Goal: Task Accomplishment & Management: Manage account settings

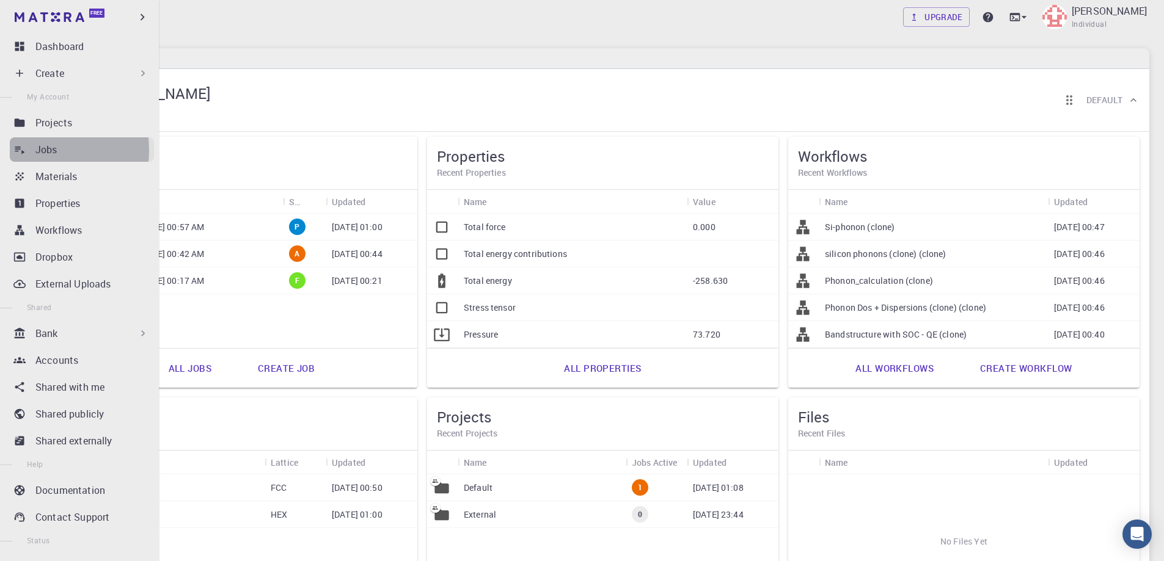
click at [35, 150] on p "Jobs" at bounding box center [46, 149] width 22 height 15
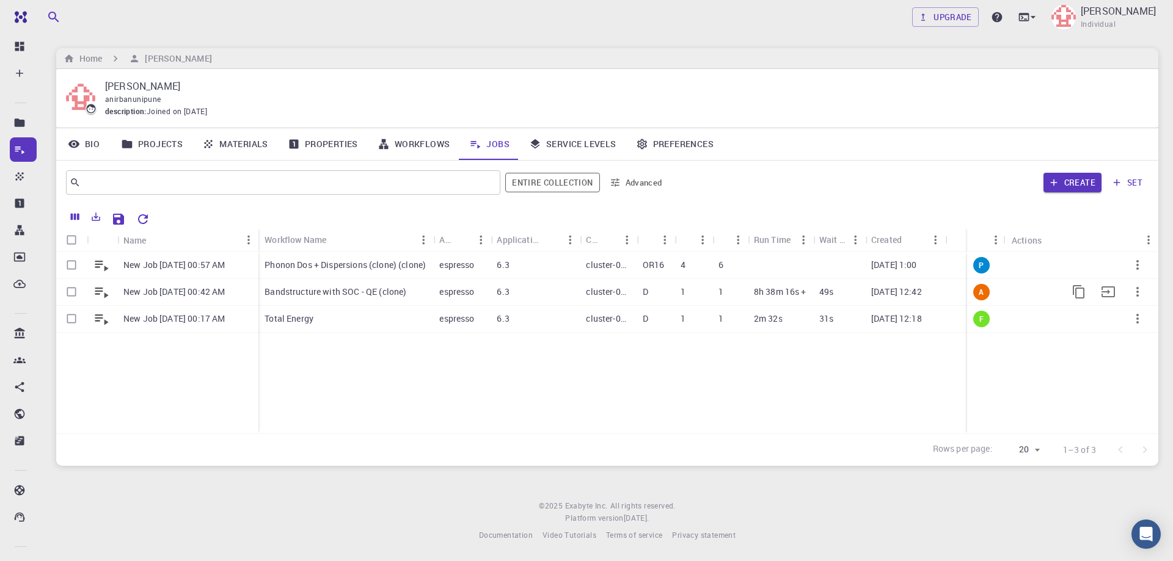
click at [350, 289] on p "Bandstructure with SOC - QE (clone)" at bounding box center [336, 292] width 142 height 12
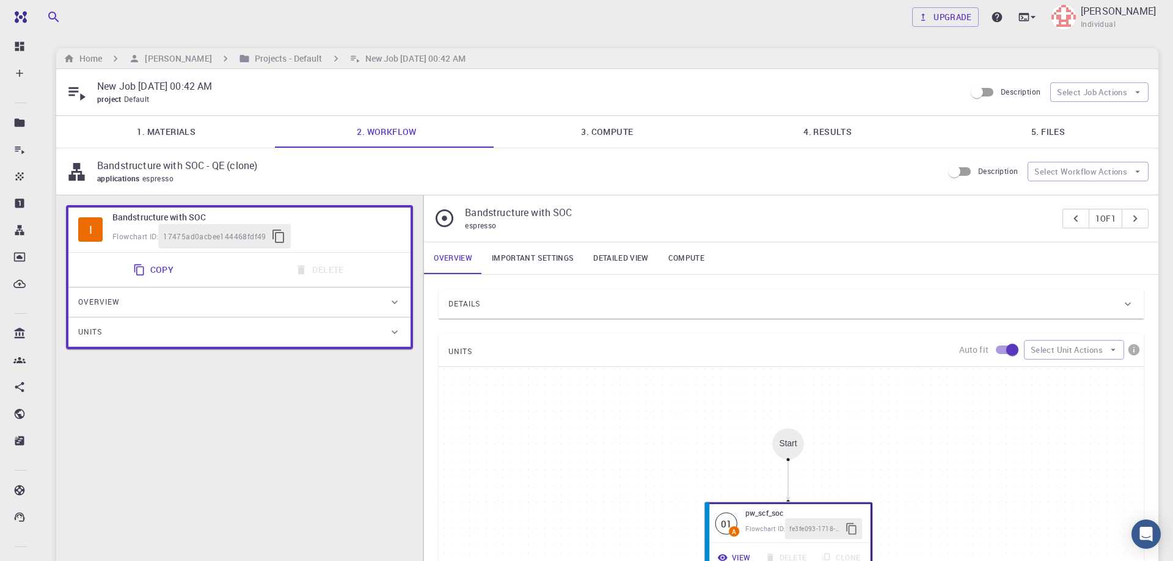
type input "/export/share/pseudo/si/gga/pbe/dojo-oncv/0.4/nc-fr/si_pbe_dojo-oncv_0.4.upf"
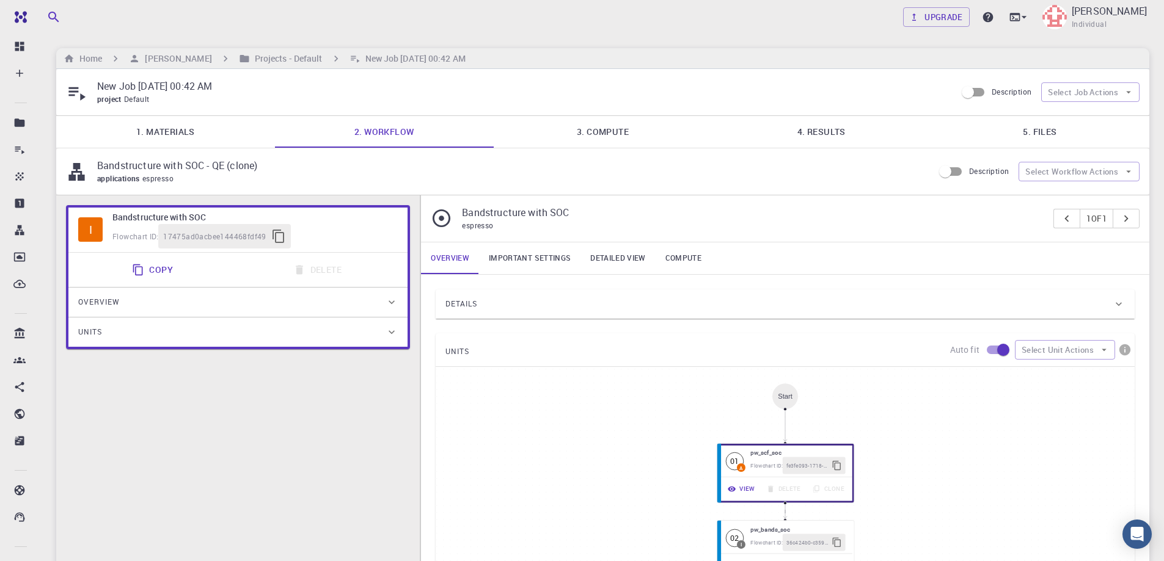
click at [827, 134] on link "4. Results" at bounding box center [821, 132] width 219 height 32
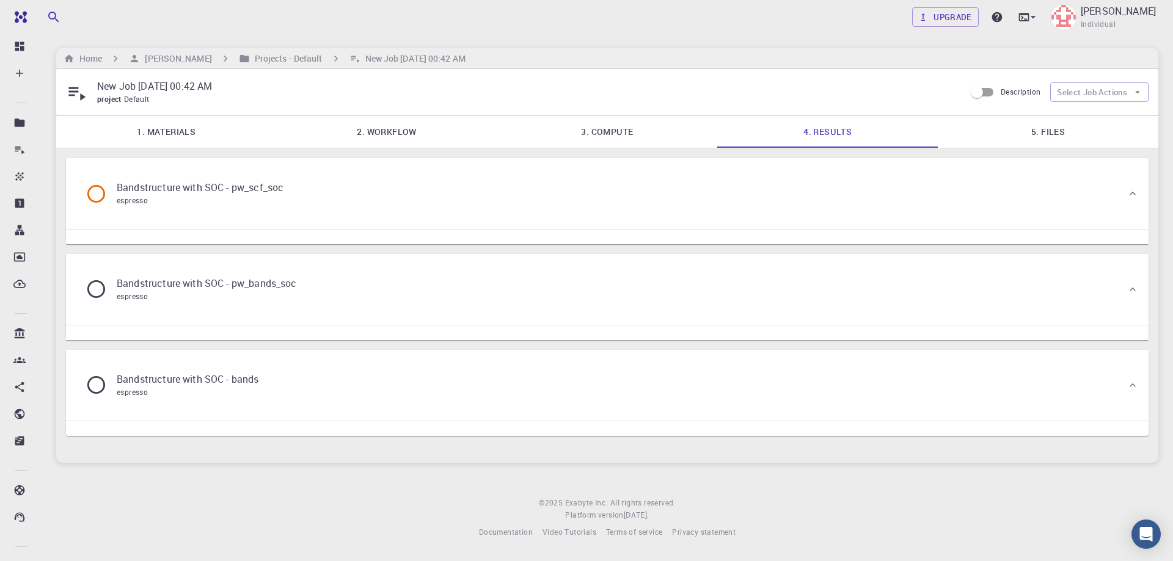
click at [157, 208] on div "Bandstructure with SOC - pw_scf_soc espresso" at bounding box center [189, 193] width 227 height 46
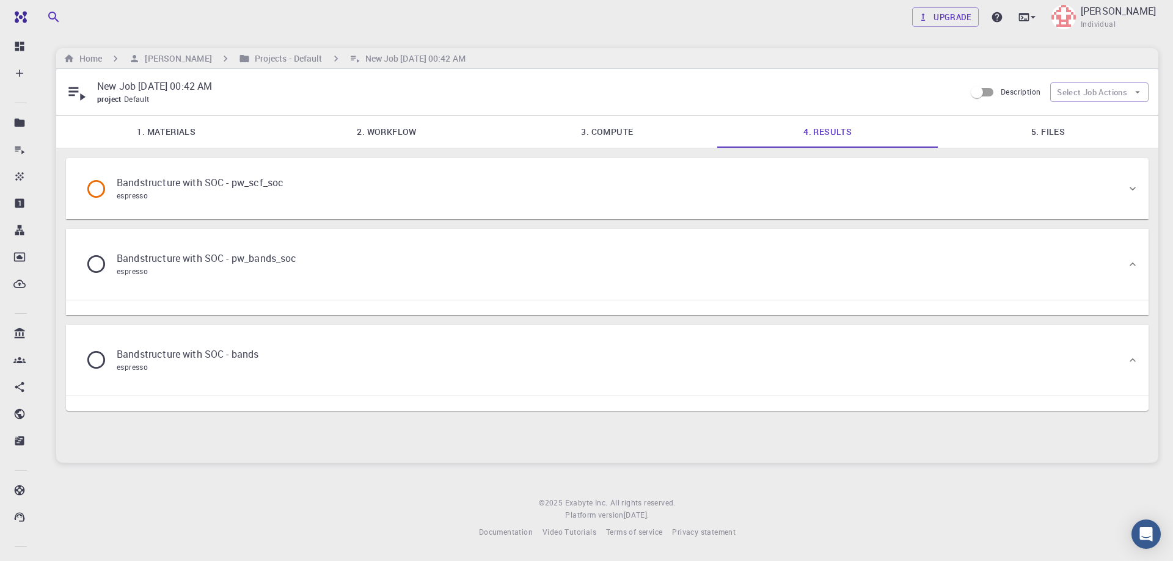
click at [101, 184] on icon at bounding box center [96, 189] width 18 height 18
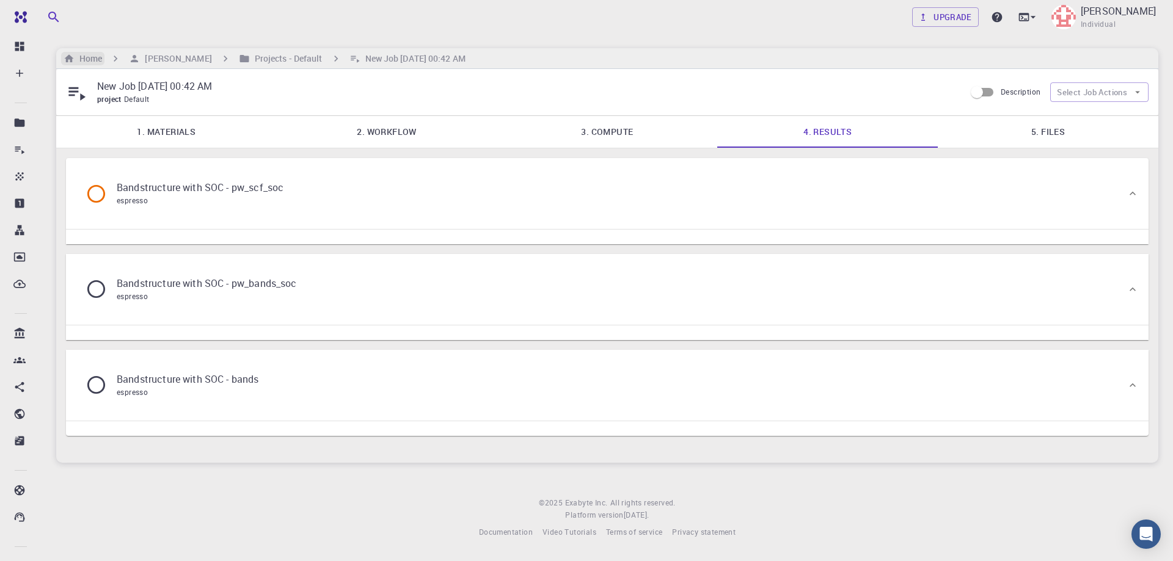
click at [86, 57] on h6 "Home" at bounding box center [88, 58] width 27 height 13
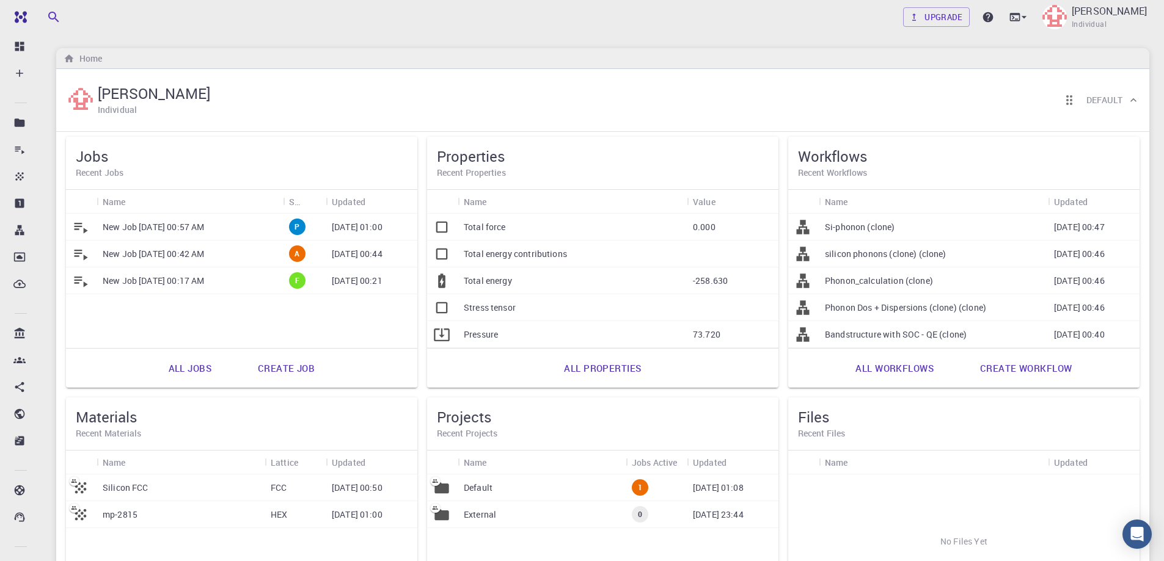
click at [178, 370] on link "All jobs" at bounding box center [190, 368] width 70 height 29
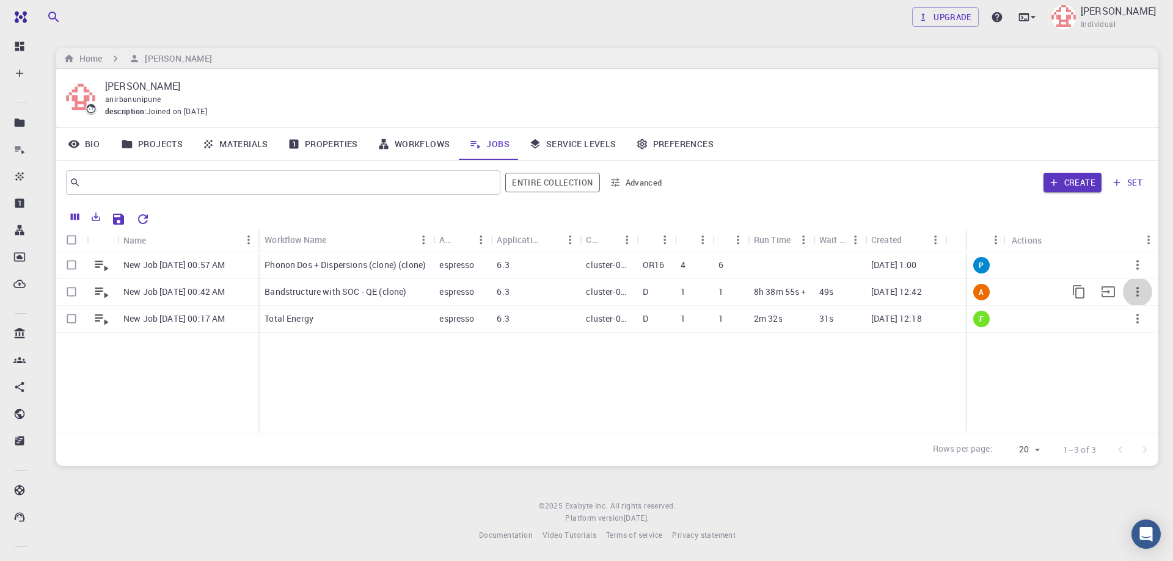
click at [1139, 288] on icon "button" at bounding box center [1137, 292] width 15 height 15
click at [1130, 337] on span "Terminate" at bounding box center [1135, 340] width 35 height 12
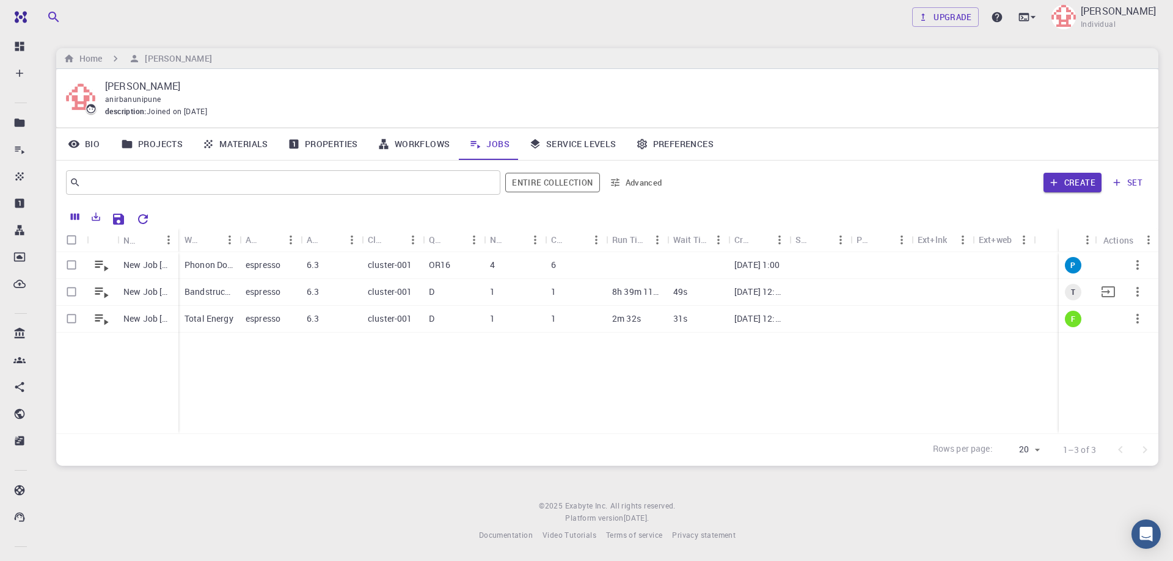
click at [215, 288] on p "Bandstructure with SOC - QE (clone)" at bounding box center [209, 292] width 49 height 12
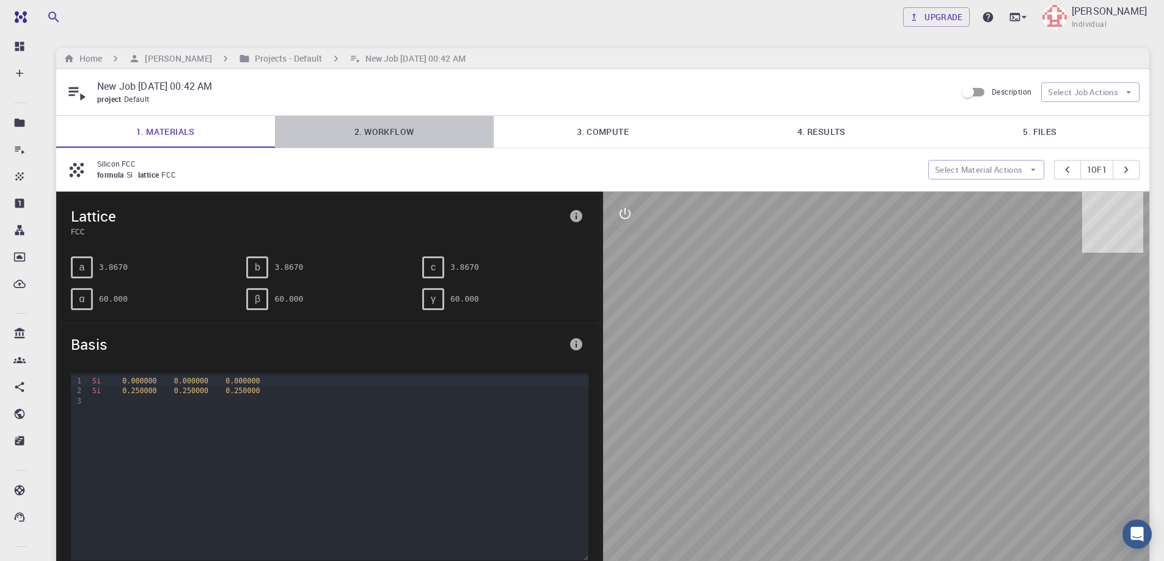
click at [400, 130] on link "2. Workflow" at bounding box center [384, 132] width 219 height 32
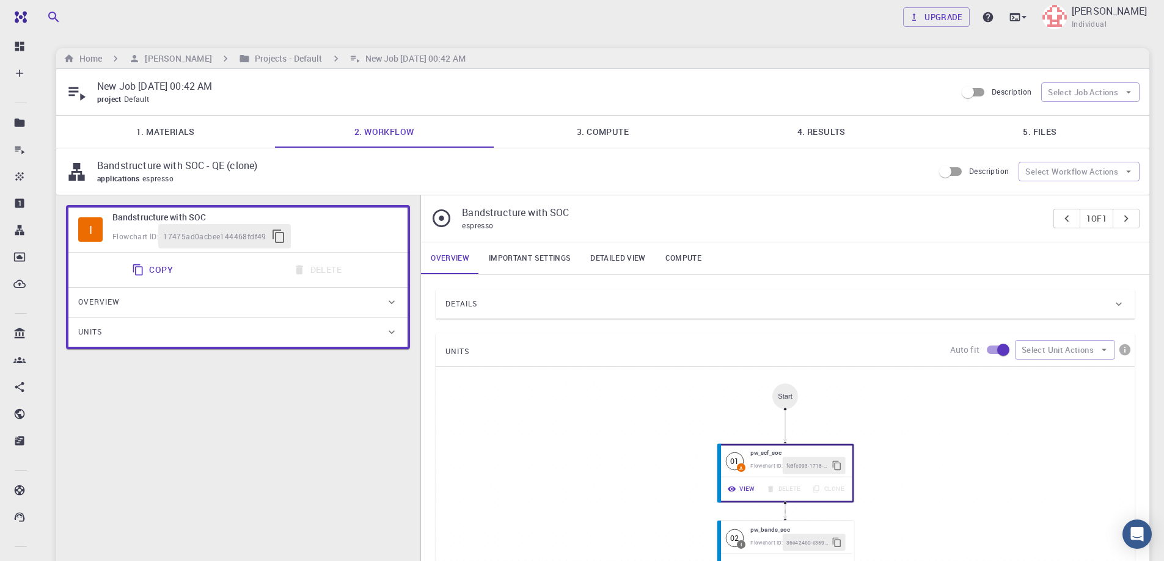
click at [621, 306] on div "Details" at bounding box center [778, 304] width 667 height 20
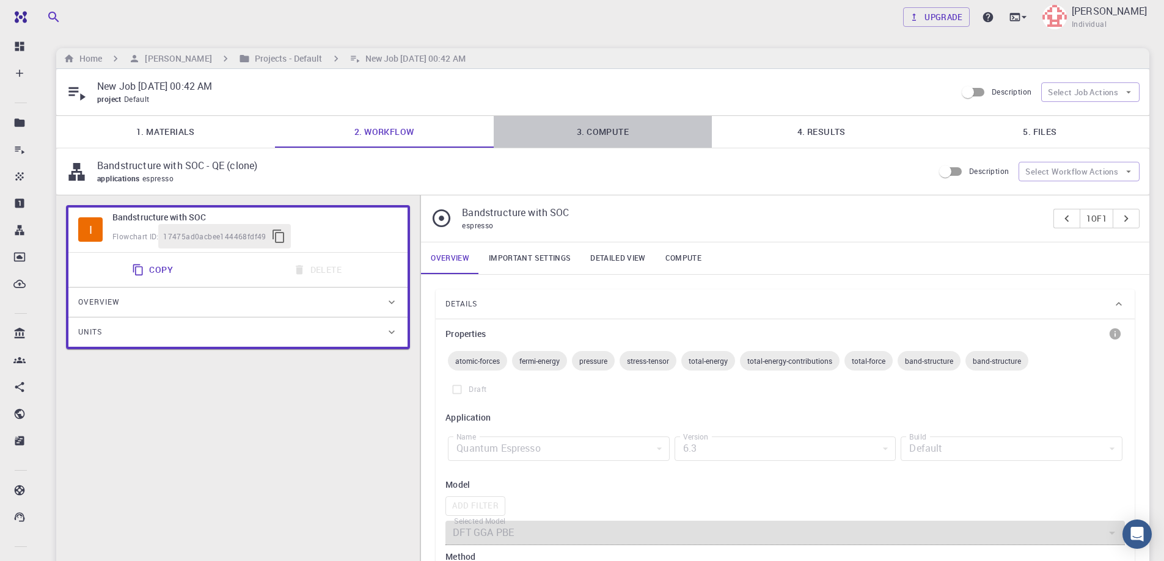
click at [606, 135] on link "3. Compute" at bounding box center [603, 132] width 219 height 32
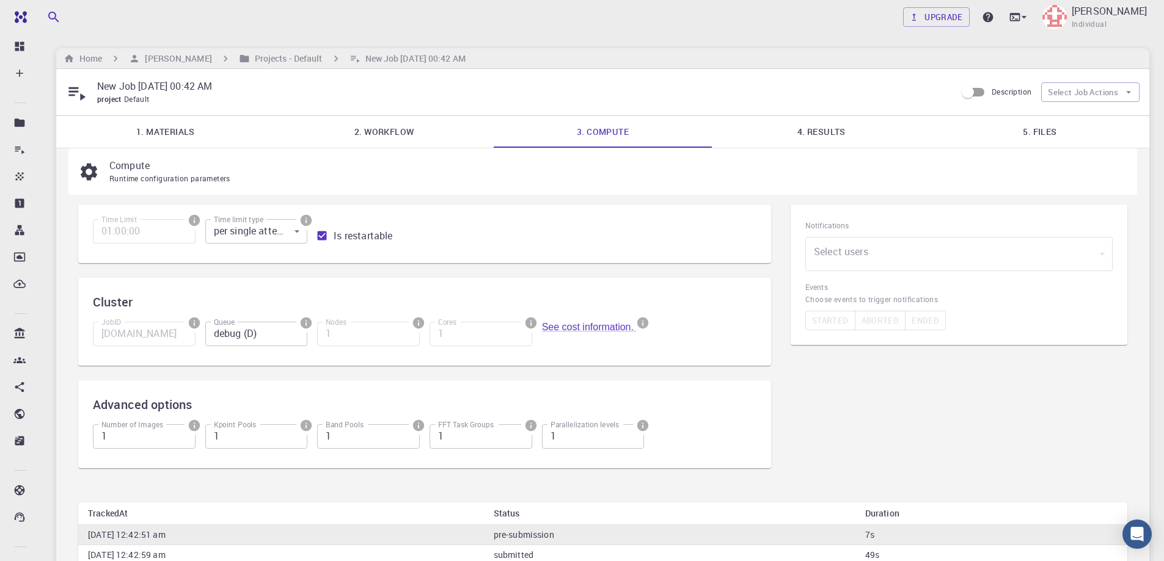
click at [293, 233] on body "Free Dashboard Create New Job New Material Create Material Upload File Import f…" at bounding box center [582, 368] width 1164 height 737
click at [293, 233] on div at bounding box center [582, 280] width 1164 height 561
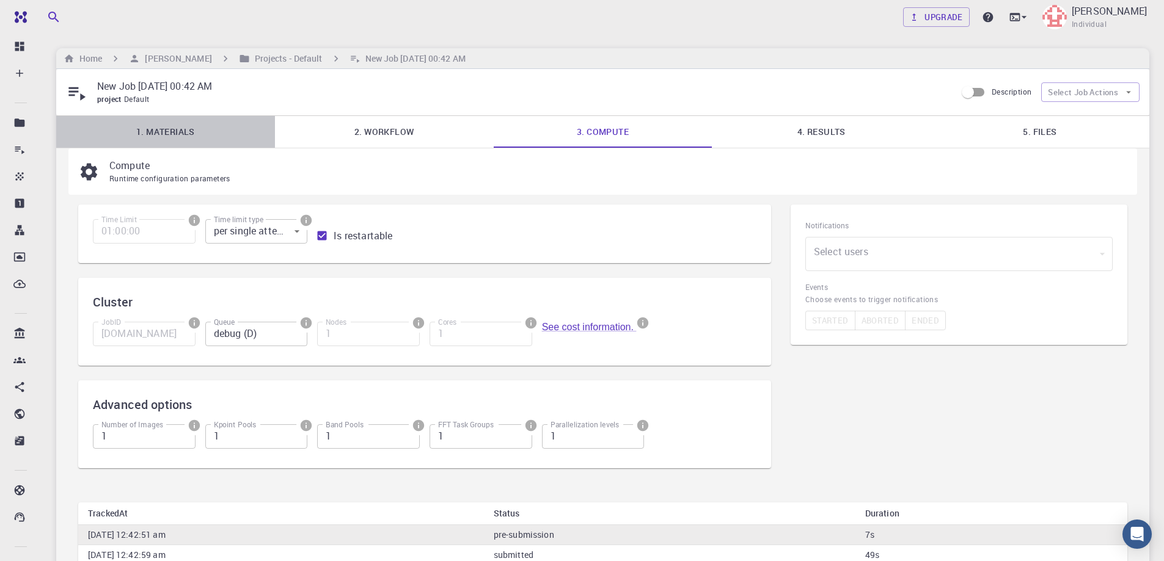
click at [191, 129] on link "1. Materials" at bounding box center [165, 132] width 219 height 32
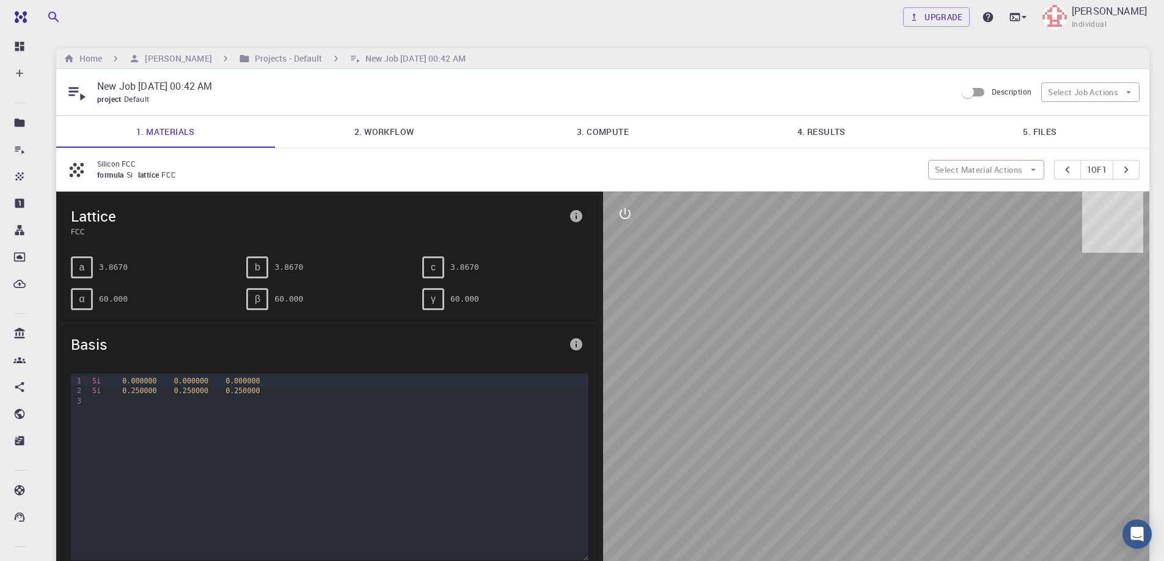
click at [391, 133] on link "2. Workflow" at bounding box center [384, 132] width 219 height 32
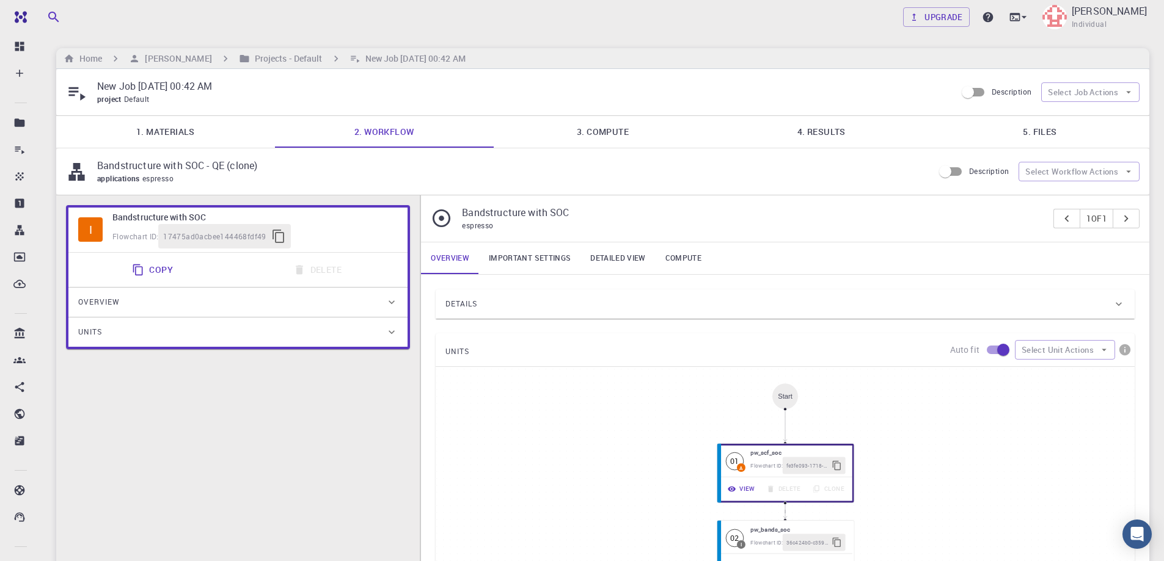
click at [541, 257] on link "Important settings" at bounding box center [529, 259] width 101 height 32
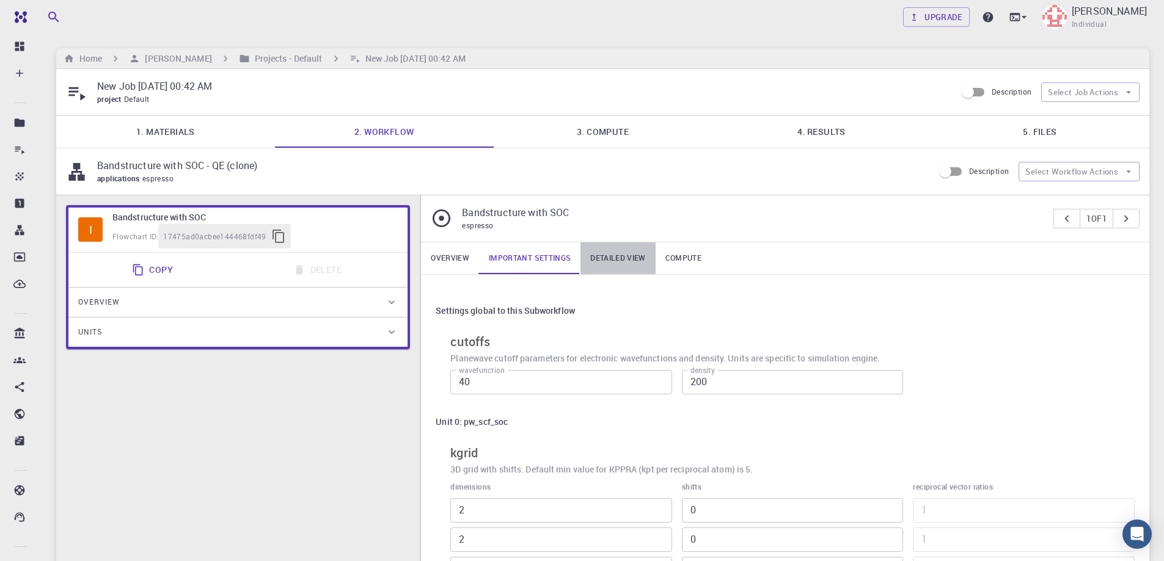
click at [616, 258] on link "Detailed view" at bounding box center [617, 259] width 75 height 32
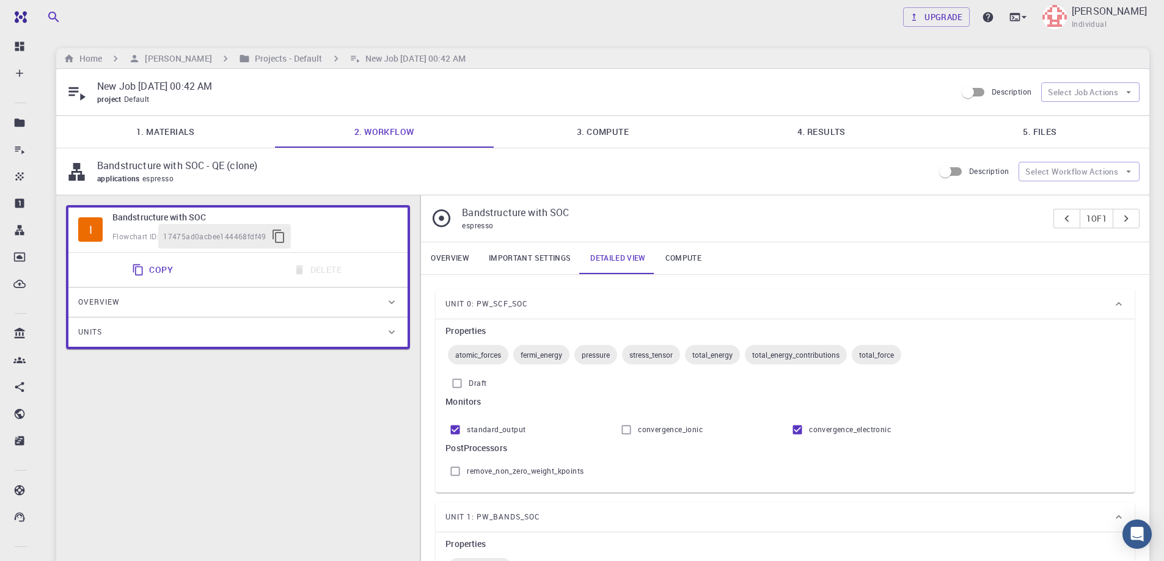
click at [686, 255] on link "Compute" at bounding box center [684, 259] width 56 height 32
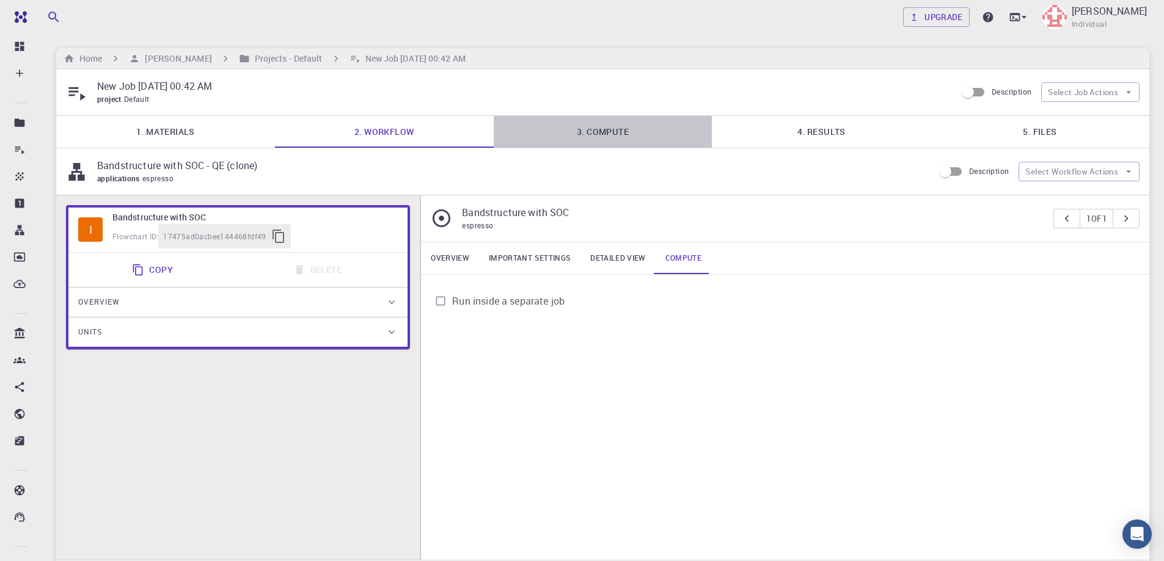
click at [605, 137] on link "3. Compute" at bounding box center [603, 132] width 219 height 32
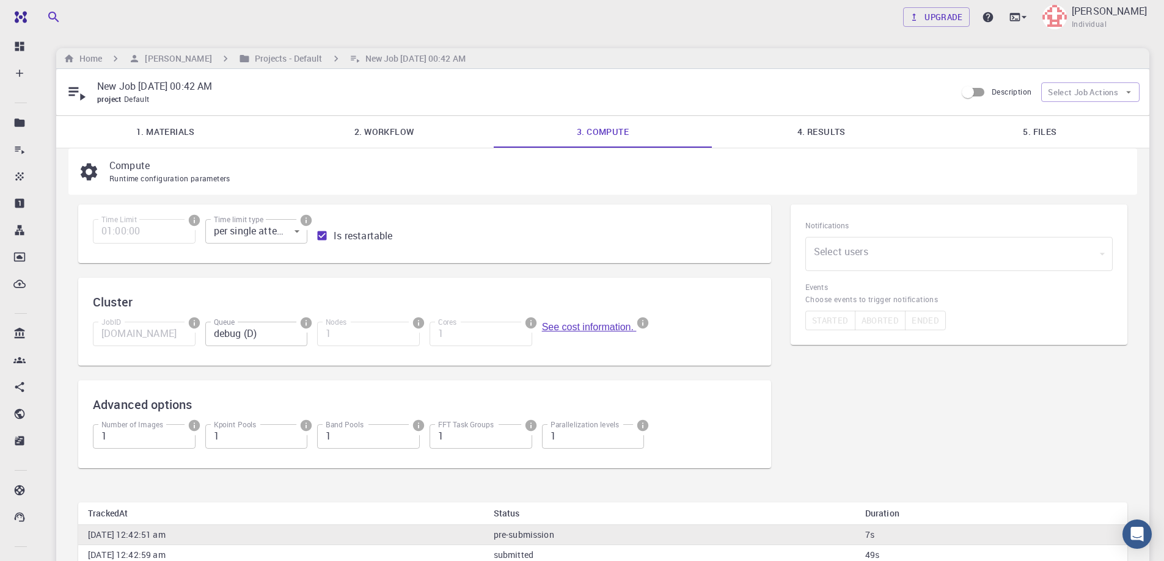
click at [582, 327] on link "See cost information." at bounding box center [589, 327] width 95 height 10
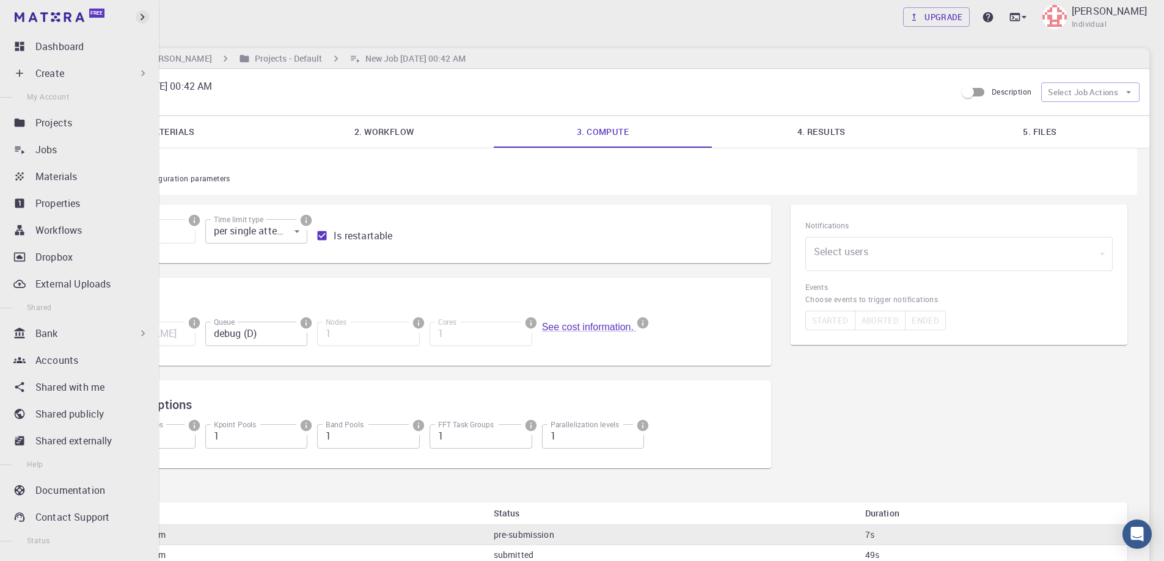
click at [141, 16] on icon "button" at bounding box center [142, 16] width 13 height 13
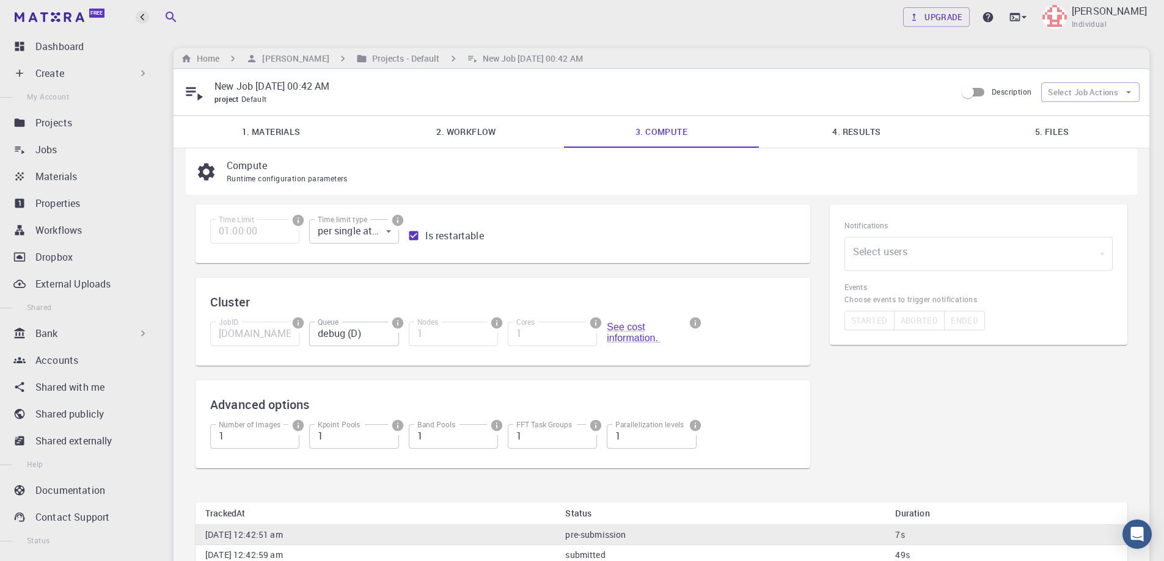
click at [141, 16] on icon "button" at bounding box center [142, 16] width 13 height 13
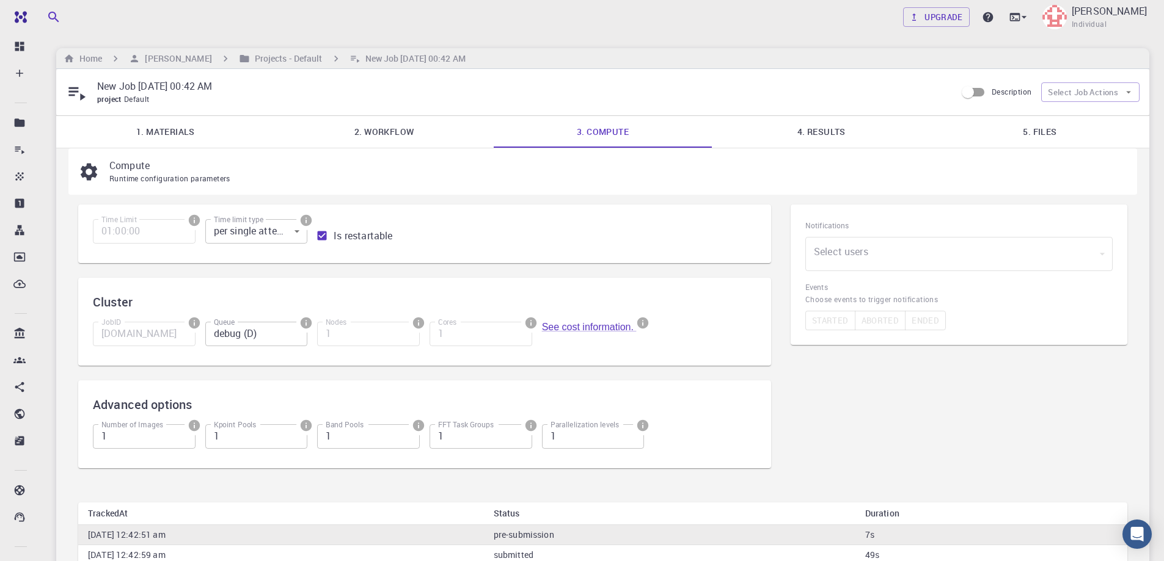
click at [893, 42] on div "Upgrade [PERSON_NAME] Individual Home [PERSON_NAME] Projects - Default New Job …" at bounding box center [603, 368] width 1122 height 737
click at [1111, 18] on p "[PERSON_NAME]" at bounding box center [1109, 11] width 75 height 15
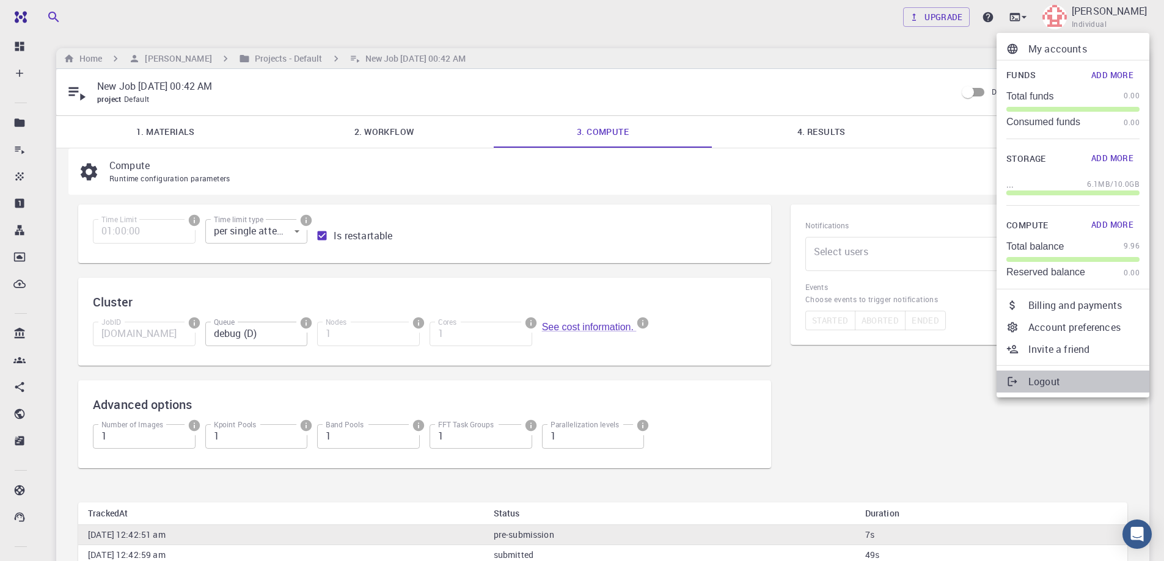
click at [1048, 383] on p "Logout" at bounding box center [1083, 382] width 111 height 15
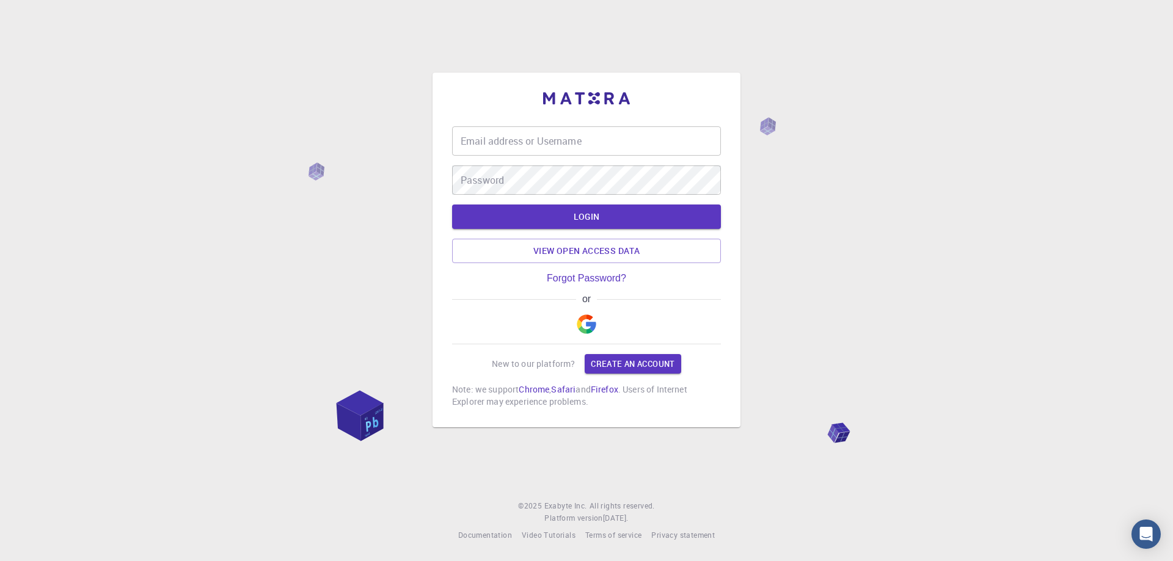
type input "[PERSON_NAME][EMAIL_ADDRESS][DOMAIN_NAME]"
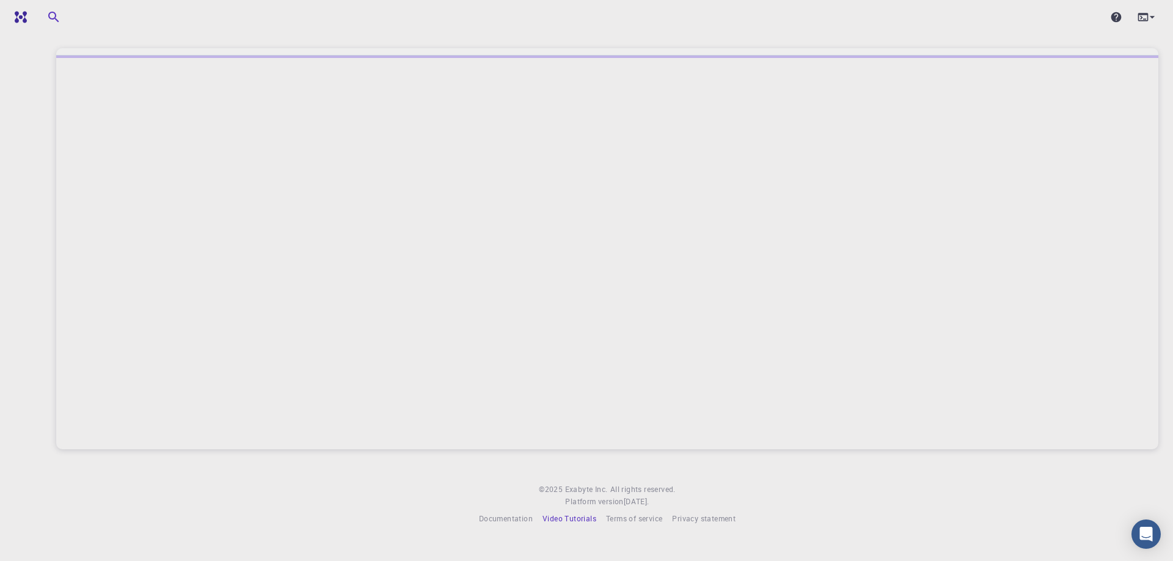
click at [563, 519] on span "Video Tutorials" at bounding box center [570, 519] width 54 height 10
